Goal: Transaction & Acquisition: Book appointment/travel/reservation

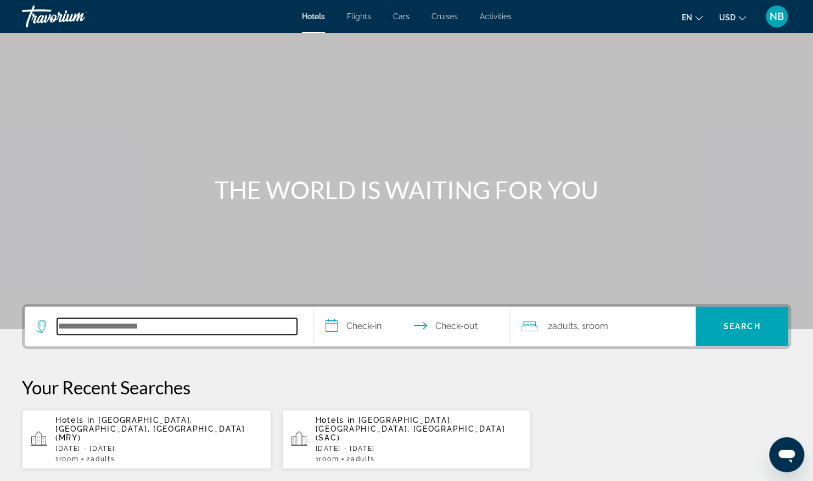
click at [126, 320] on input "Search hotel destination" at bounding box center [177, 326] width 240 height 16
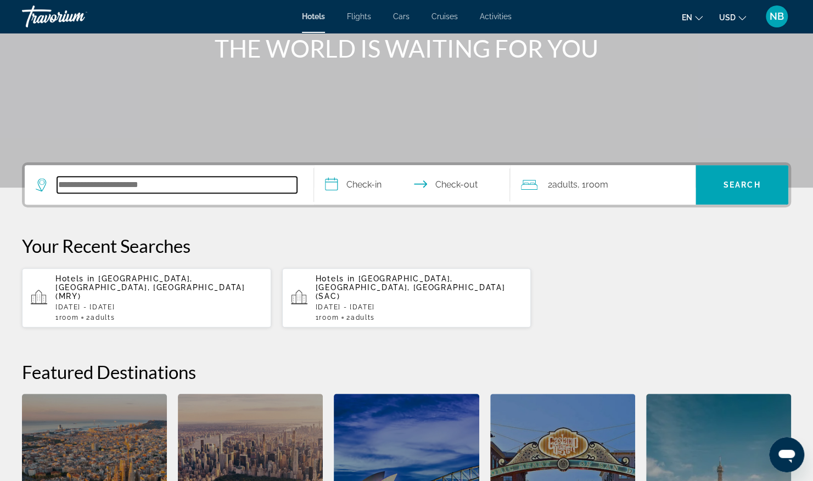
scroll to position [268, 0]
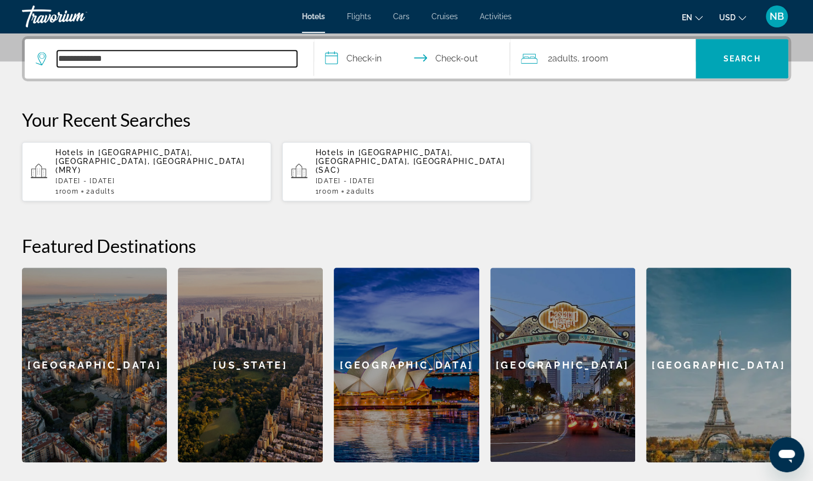
drag, startPoint x: 119, startPoint y: 58, endPoint x: 11, endPoint y: 54, distance: 107.6
click at [11, 54] on div "**********" at bounding box center [406, 249] width 813 height 426
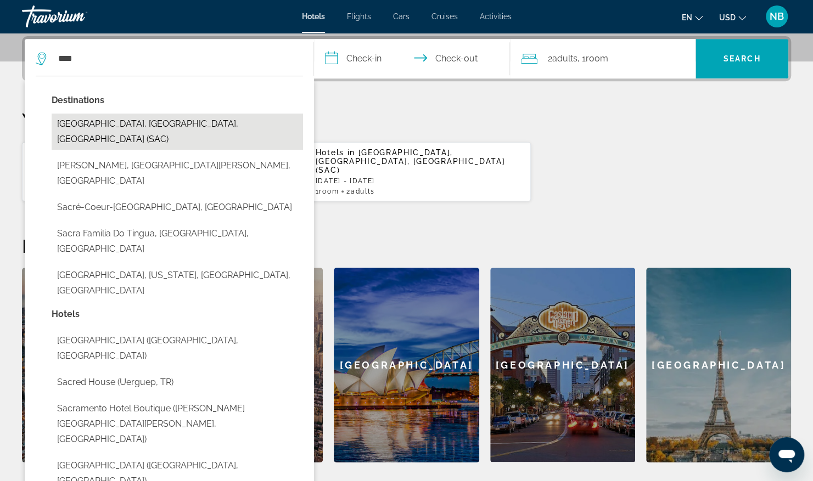
click at [125, 128] on button "[GEOGRAPHIC_DATA], [GEOGRAPHIC_DATA], [GEOGRAPHIC_DATA] (SAC)" at bounding box center [177, 132] width 251 height 36
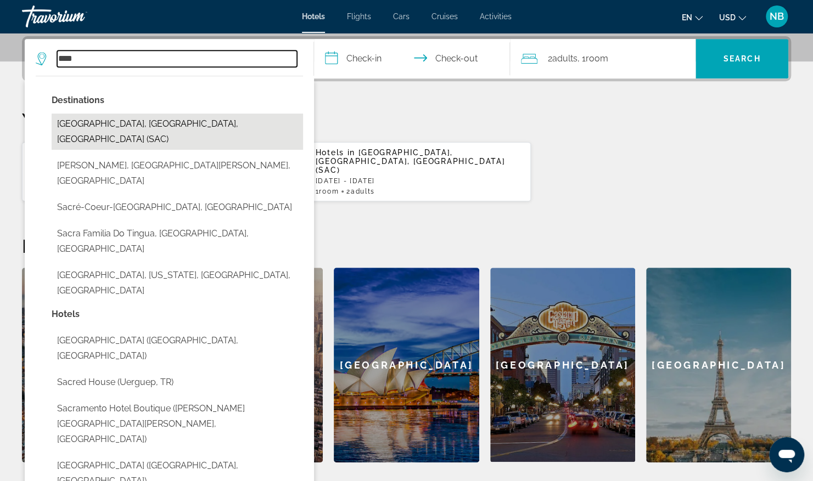
type input "**********"
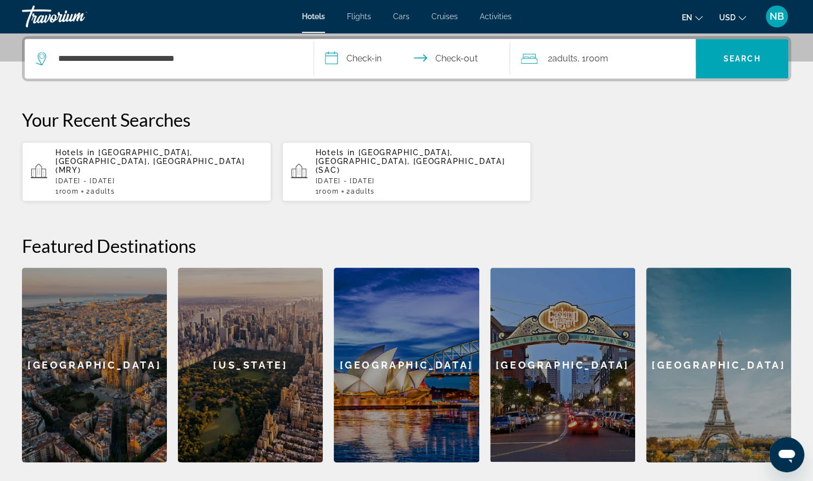
click at [374, 59] on input "**********" at bounding box center [414, 60] width 201 height 43
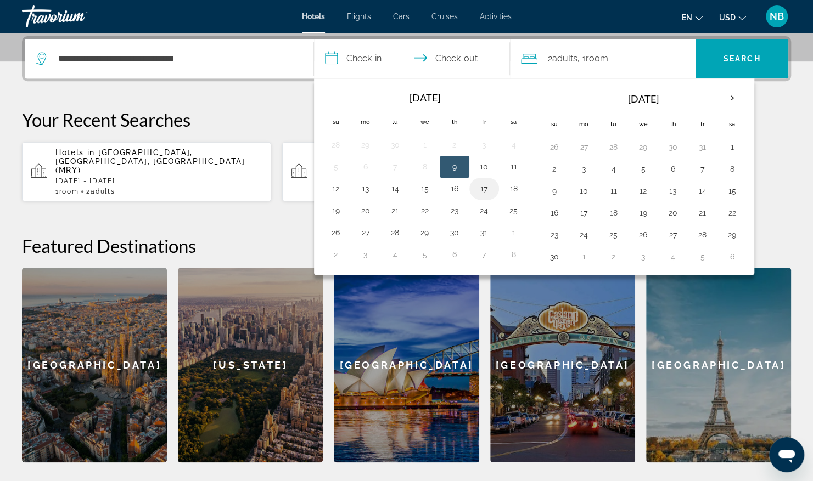
click at [484, 189] on button "17" at bounding box center [484, 188] width 18 height 15
click at [364, 206] on button "20" at bounding box center [366, 210] width 18 height 15
type input "**********"
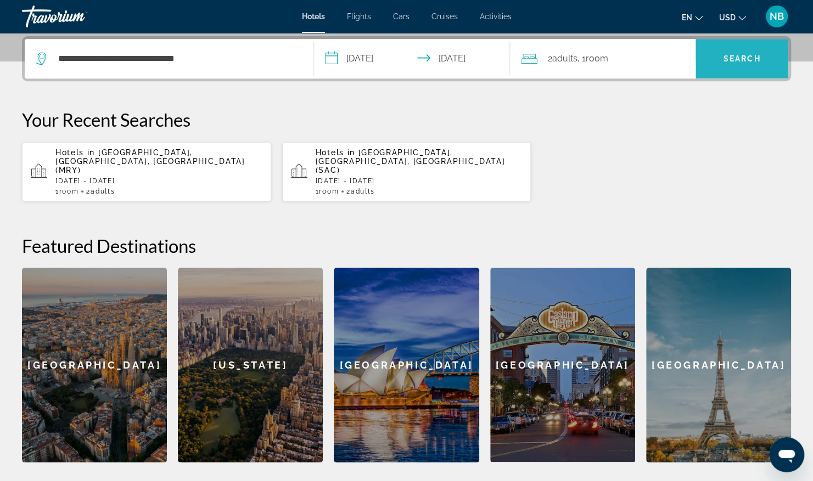
click at [749, 63] on span "Search" at bounding box center [741, 59] width 93 height 26
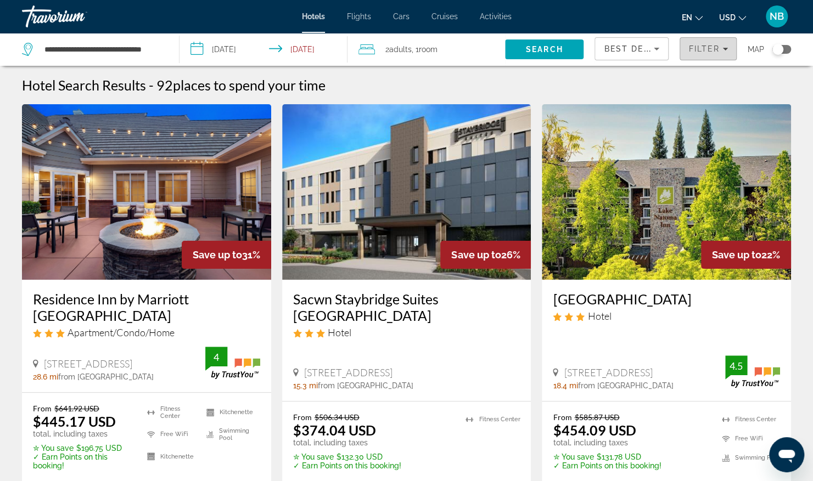
click at [702, 45] on span "Filter" at bounding box center [703, 48] width 31 height 9
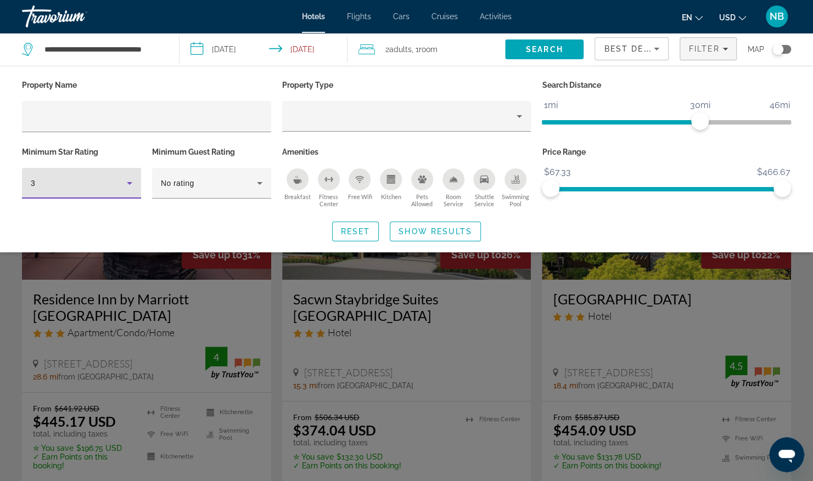
click at [123, 179] on icon "Hotel Filters" at bounding box center [129, 183] width 13 height 13
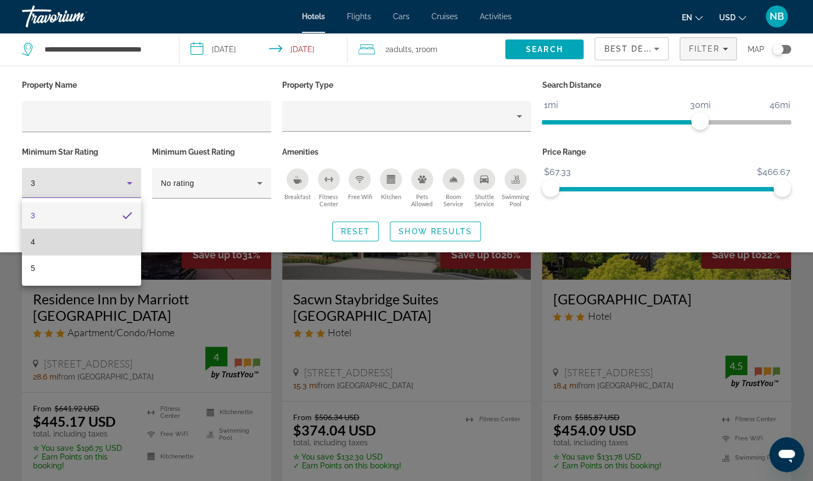
click at [32, 239] on span "4" at bounding box center [33, 241] width 4 height 13
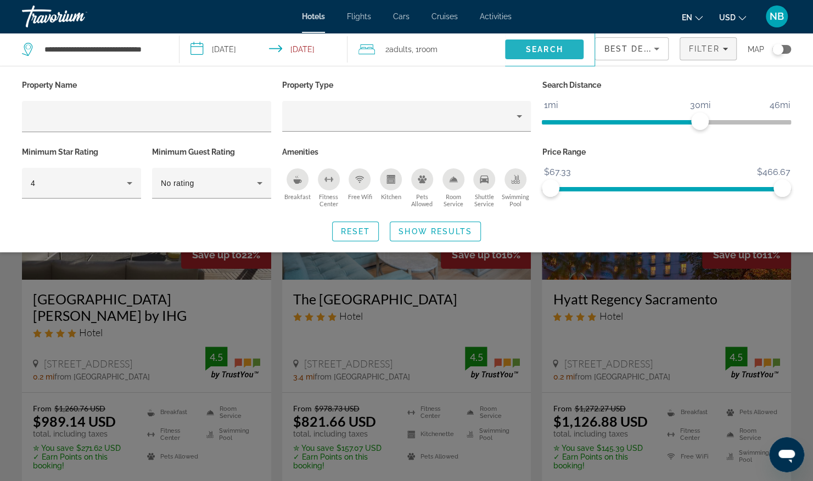
click at [569, 43] on span "Search" at bounding box center [544, 49] width 78 height 26
click at [558, 45] on span "Search" at bounding box center [544, 49] width 37 height 9
click at [421, 229] on span "Show Results" at bounding box center [435, 231] width 74 height 9
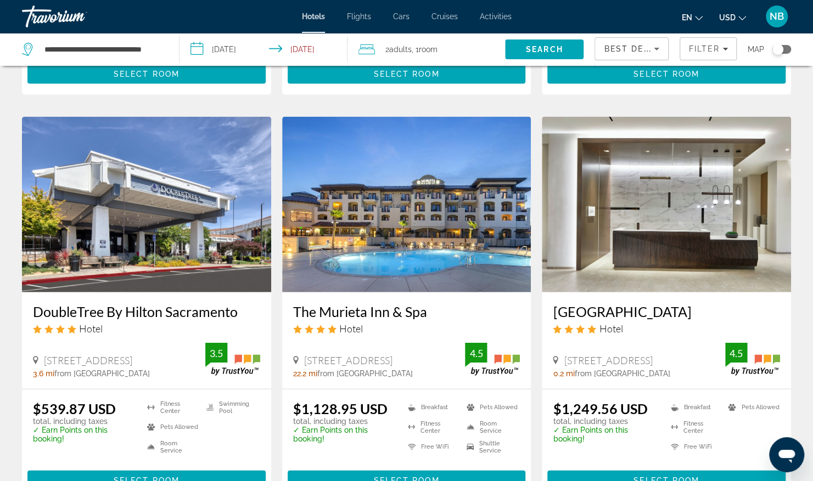
scroll to position [1275, 0]
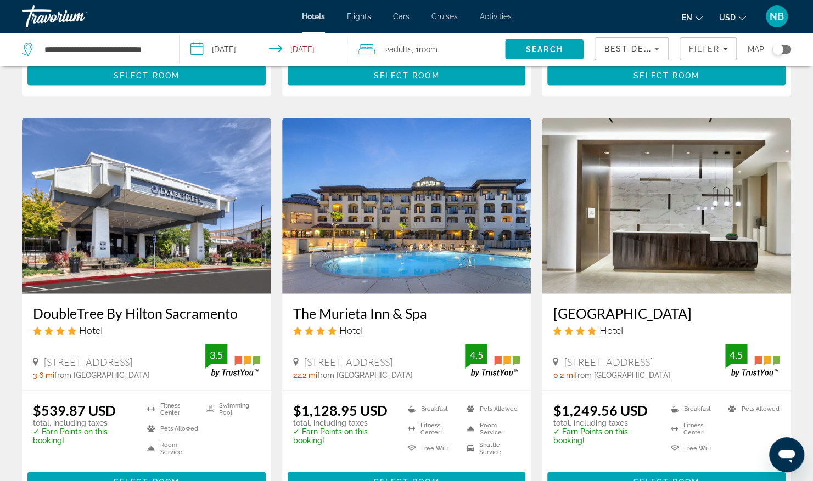
click at [384, 204] on img "Main content" at bounding box center [406, 207] width 249 height 176
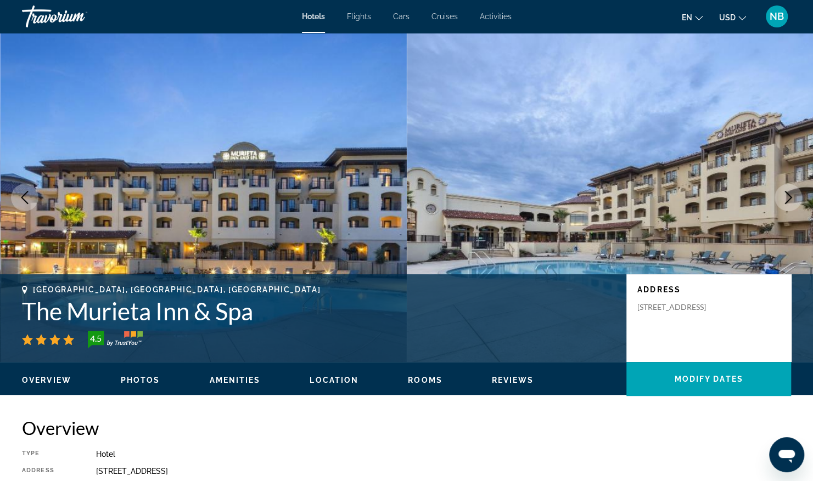
click at [321, 217] on img "Main content" at bounding box center [204, 197] width 407 height 329
click at [275, 211] on img "Main content" at bounding box center [204, 197] width 407 height 329
drag, startPoint x: 707, startPoint y: 319, endPoint x: 633, endPoint y: 309, distance: 74.2
click at [633, 309] on div "Address [STREET_ADDRESS]" at bounding box center [708, 318] width 165 height 88
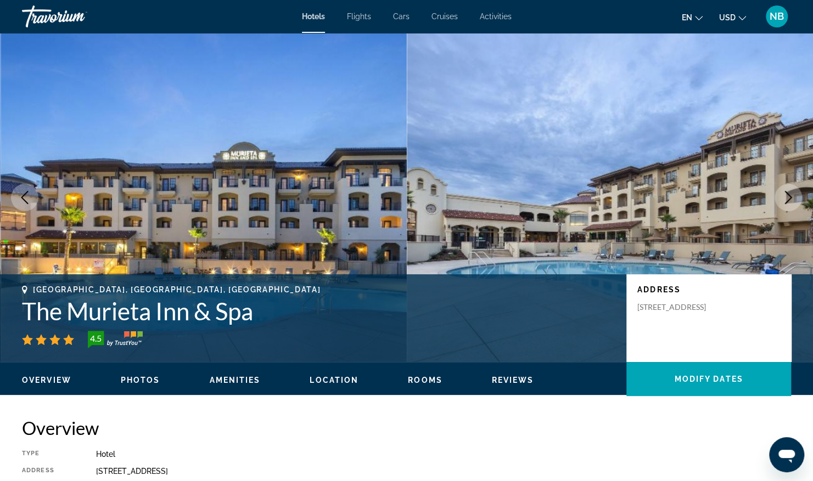
copy p "[STREET_ADDRESS]"
